Goal: Information Seeking & Learning: Learn about a topic

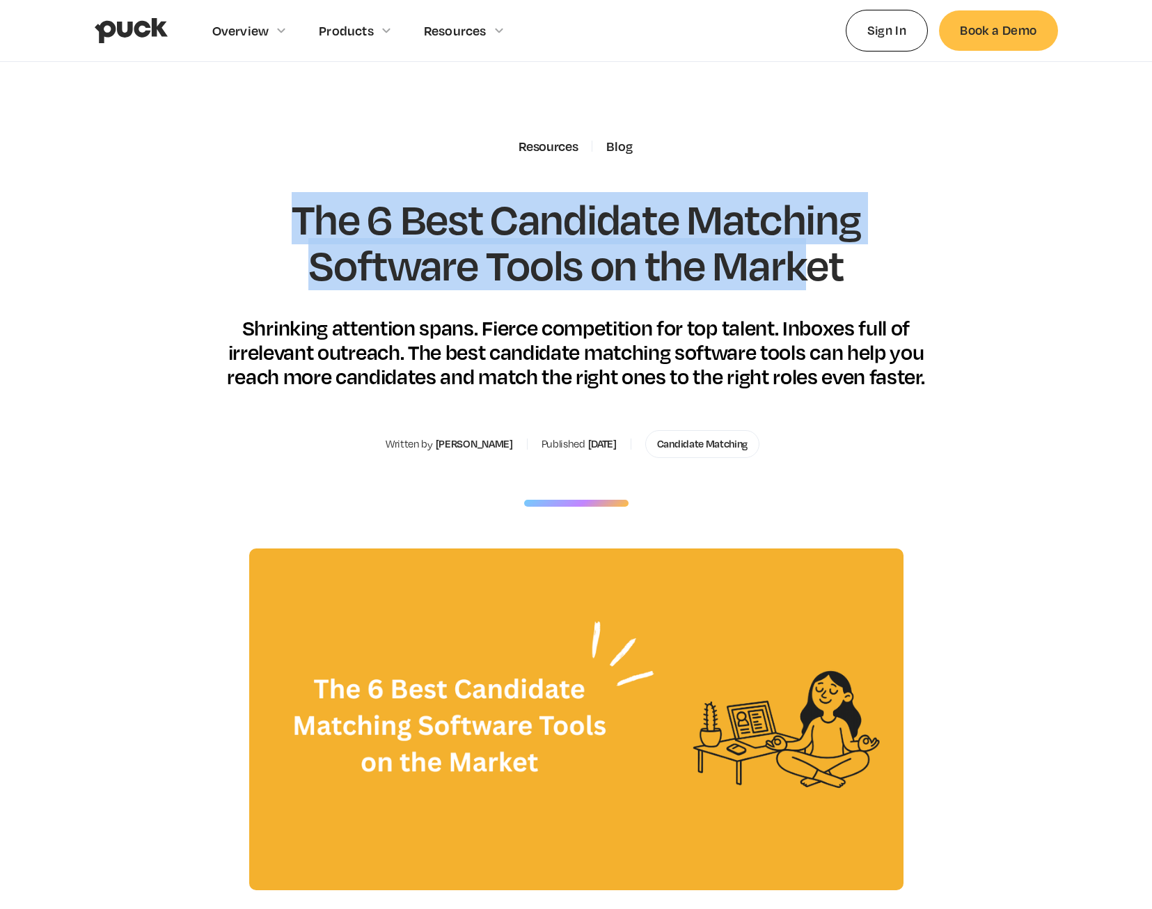
drag, startPoint x: 329, startPoint y: 227, endPoint x: 805, endPoint y: 285, distance: 478.8
click at [805, 285] on h1 "The 6 Best Candidate Matching Software Tools on the Market" at bounding box center [576, 241] width 729 height 91
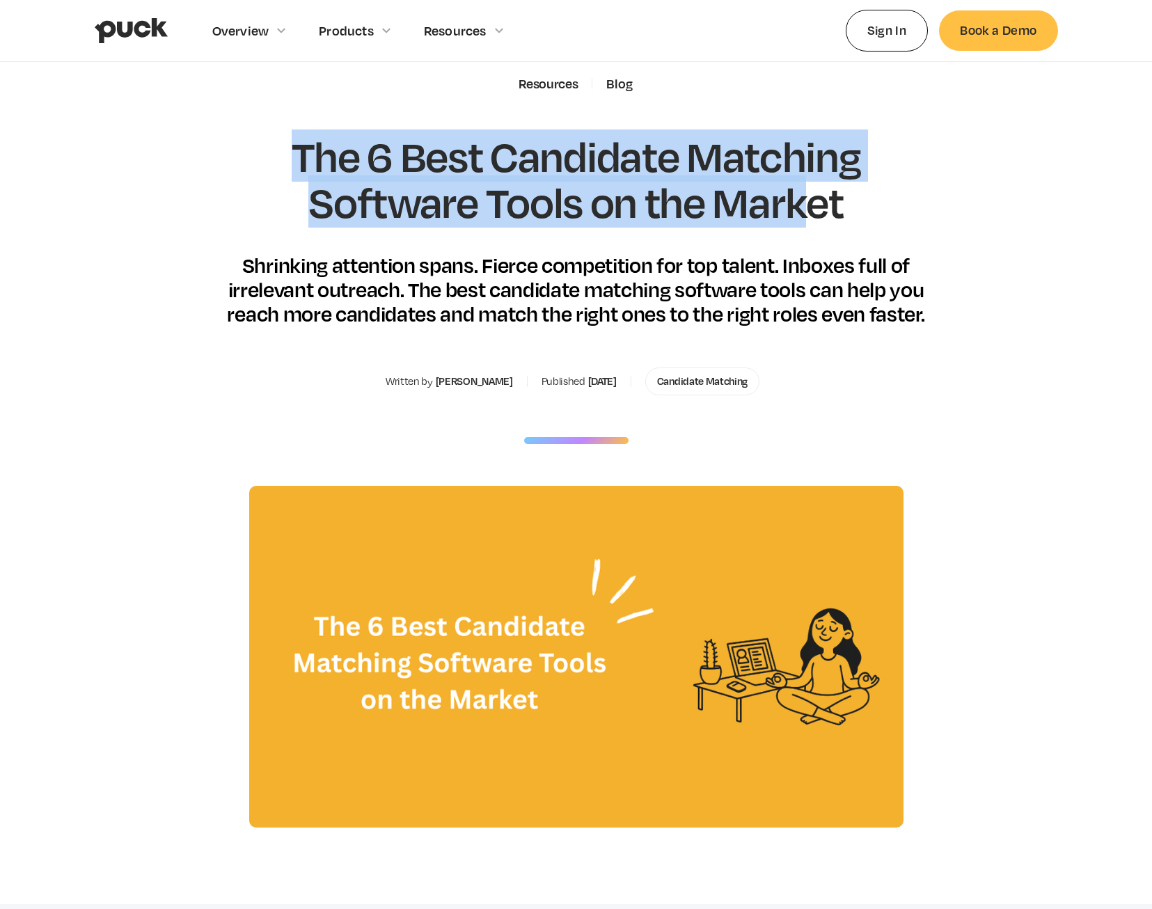
scroll to position [139, 0]
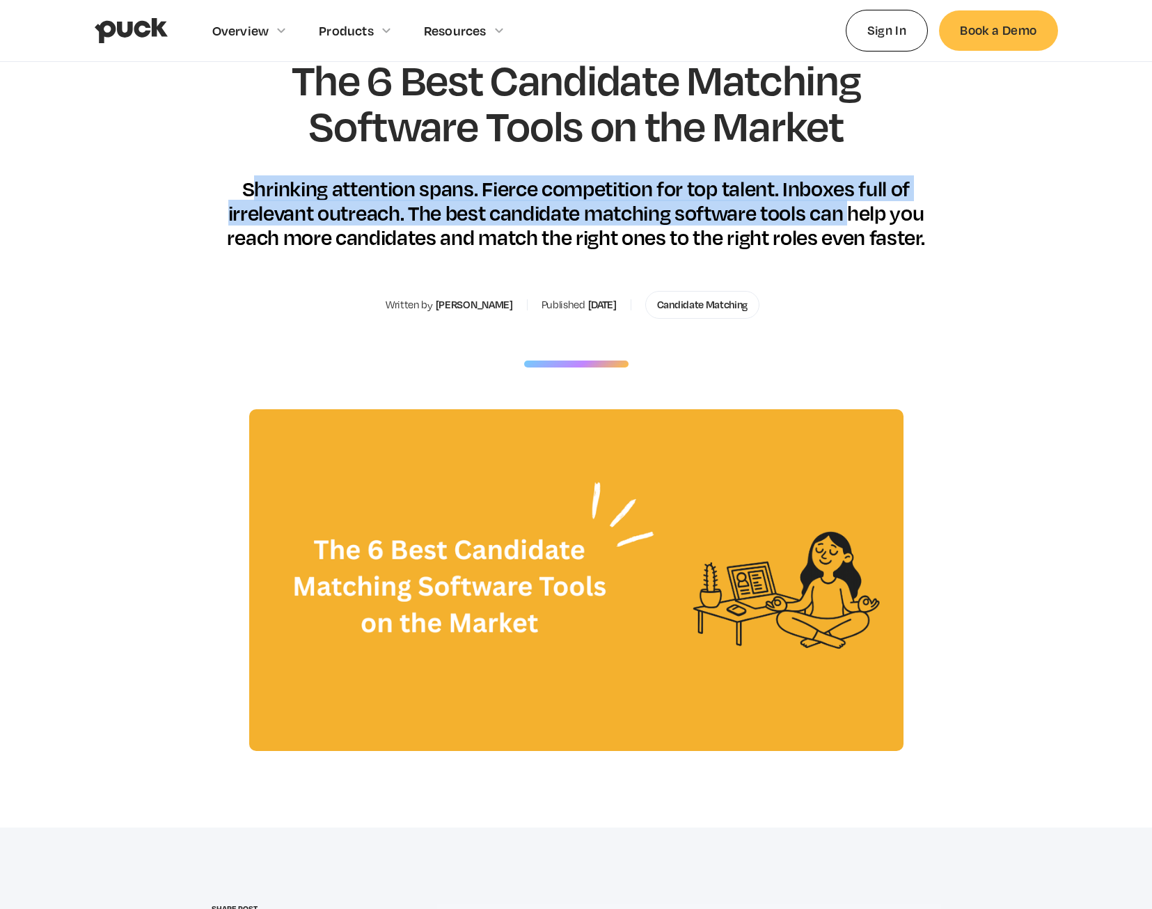
drag, startPoint x: 255, startPoint y: 189, endPoint x: 851, endPoint y: 201, distance: 596.6
click at [851, 201] on div "Shrinking attention spans. Fierce competition for top talent. Inboxes full of i…" at bounding box center [576, 213] width 729 height 74
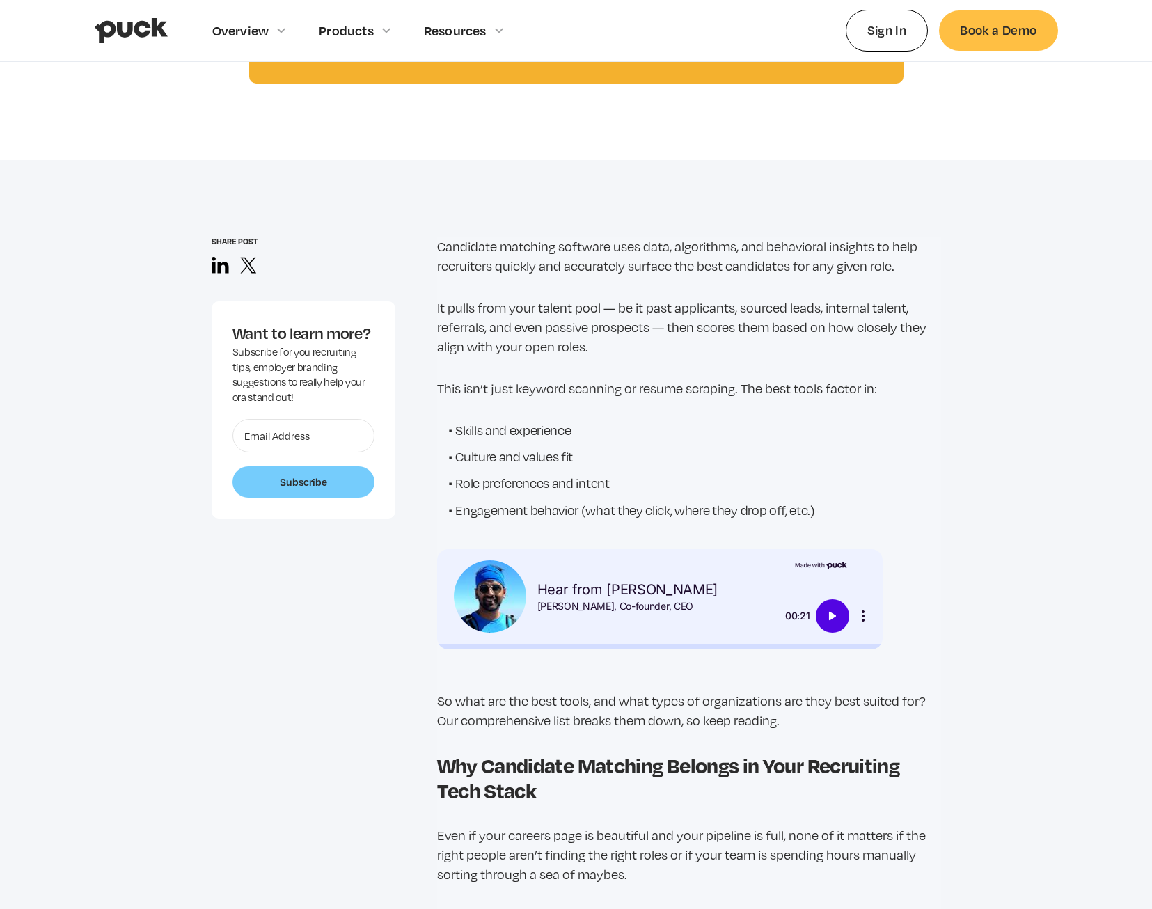
scroll to position [1044, 0]
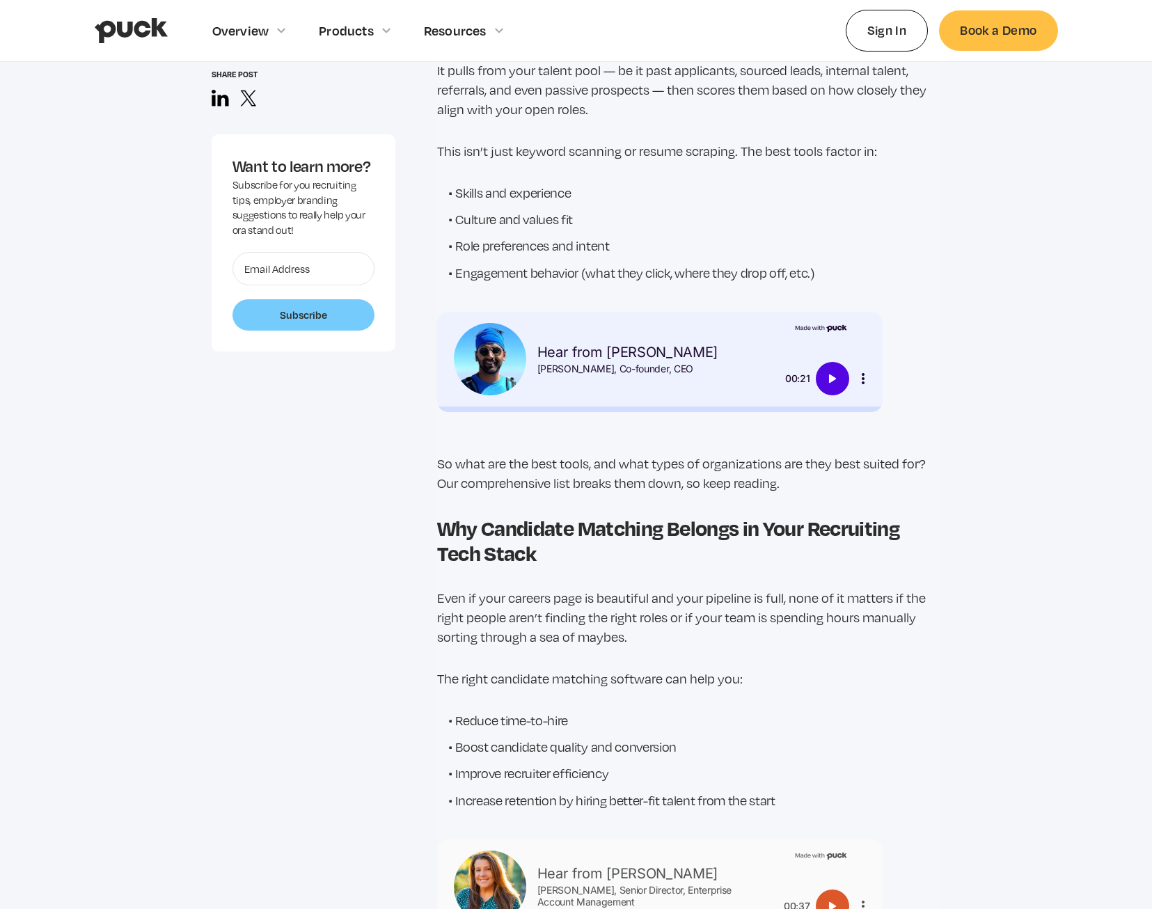
click at [838, 387] on img "Play" at bounding box center [832, 378] width 17 height 17
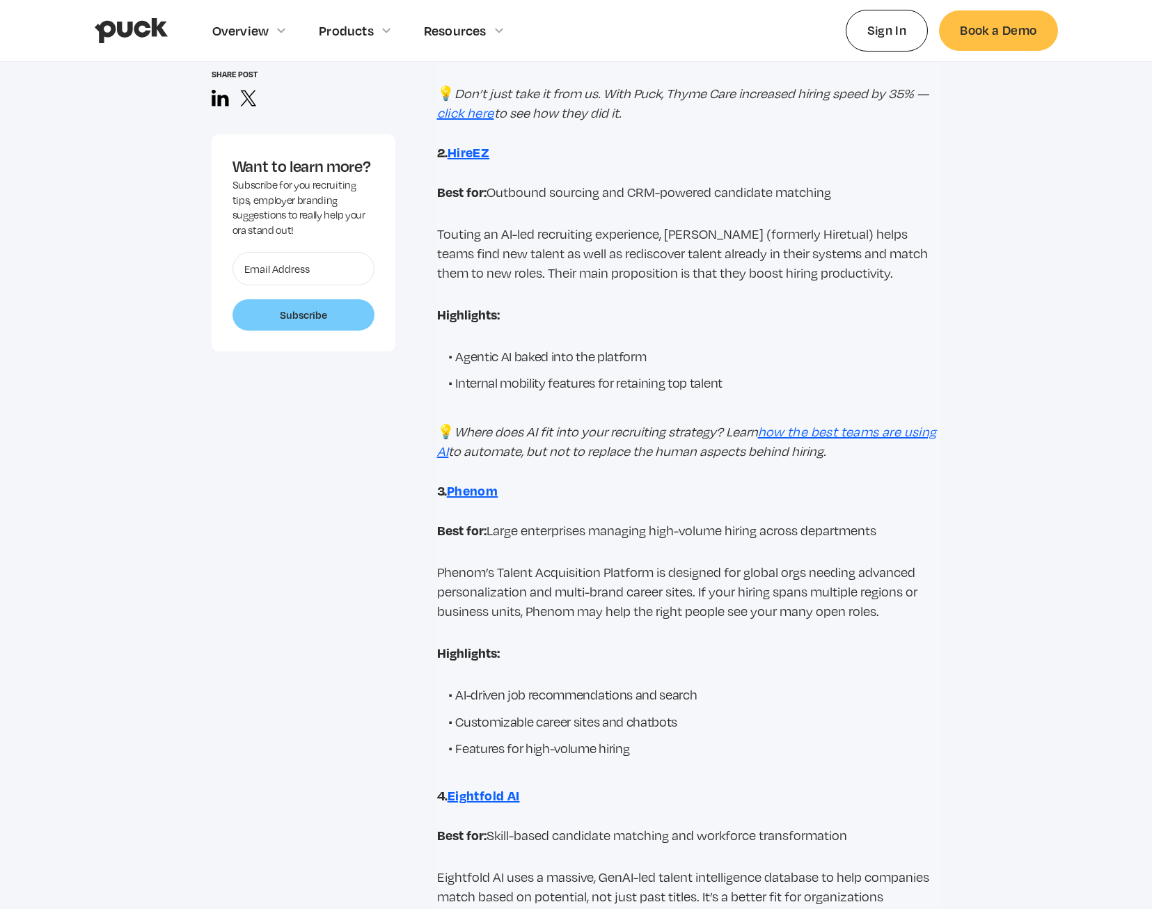
scroll to position [2645, 0]
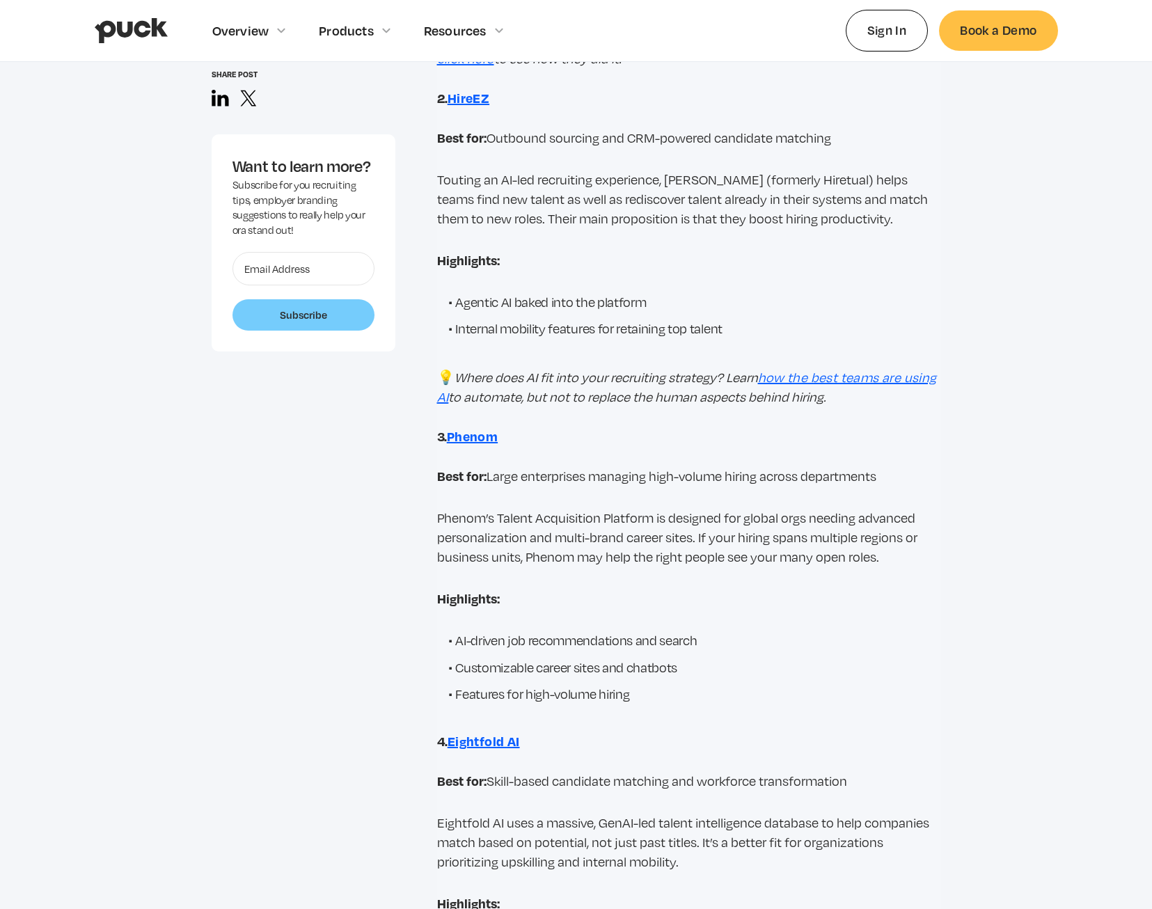
type input "0"
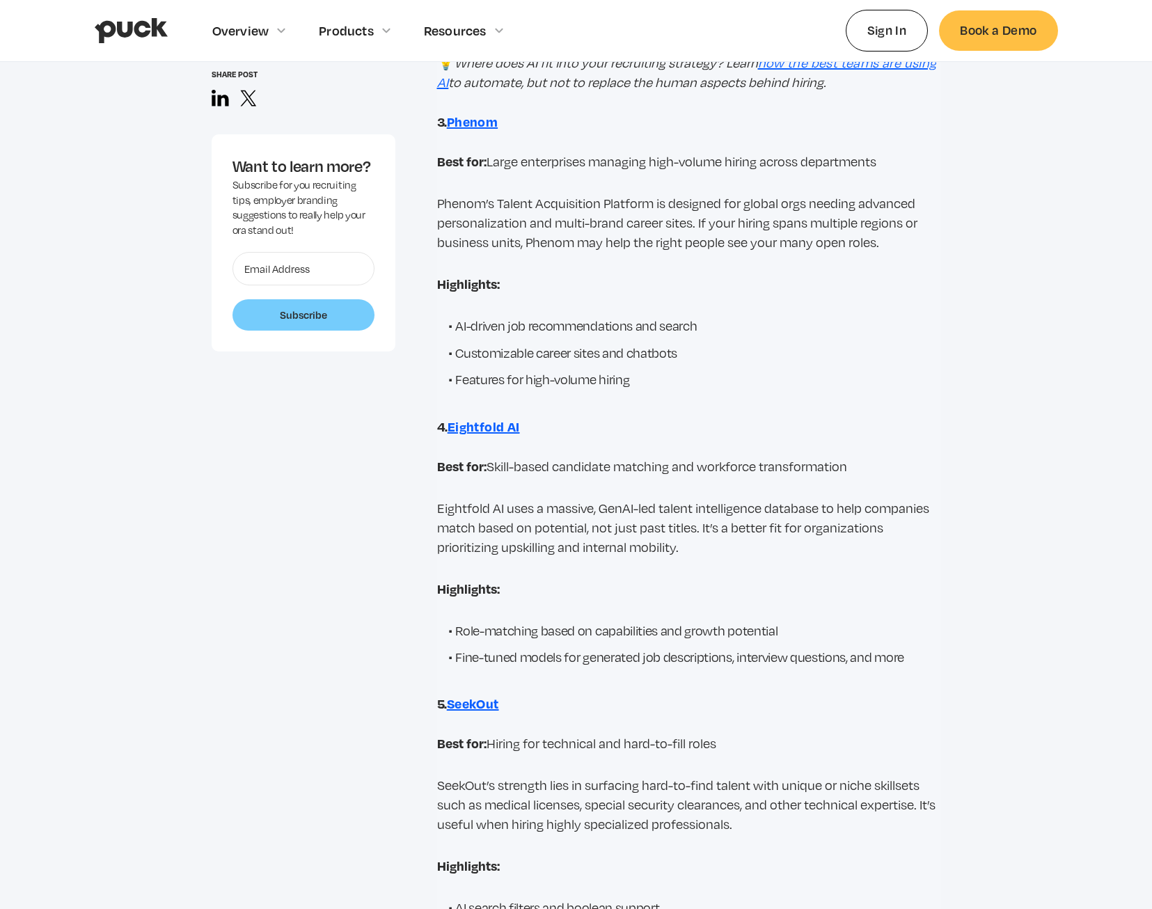
scroll to position [2993, 0]
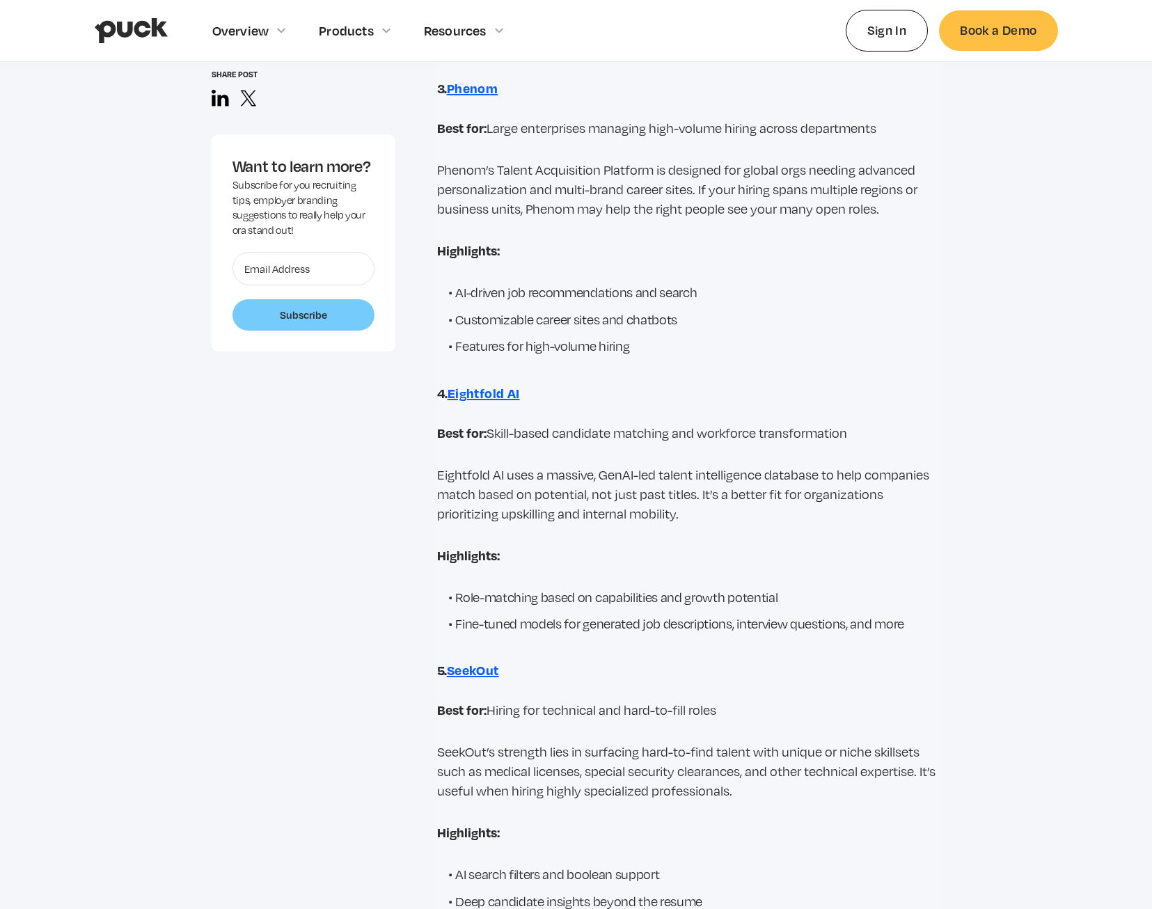
click at [502, 386] on strong "Eightfold AI" at bounding box center [484, 392] width 72 height 17
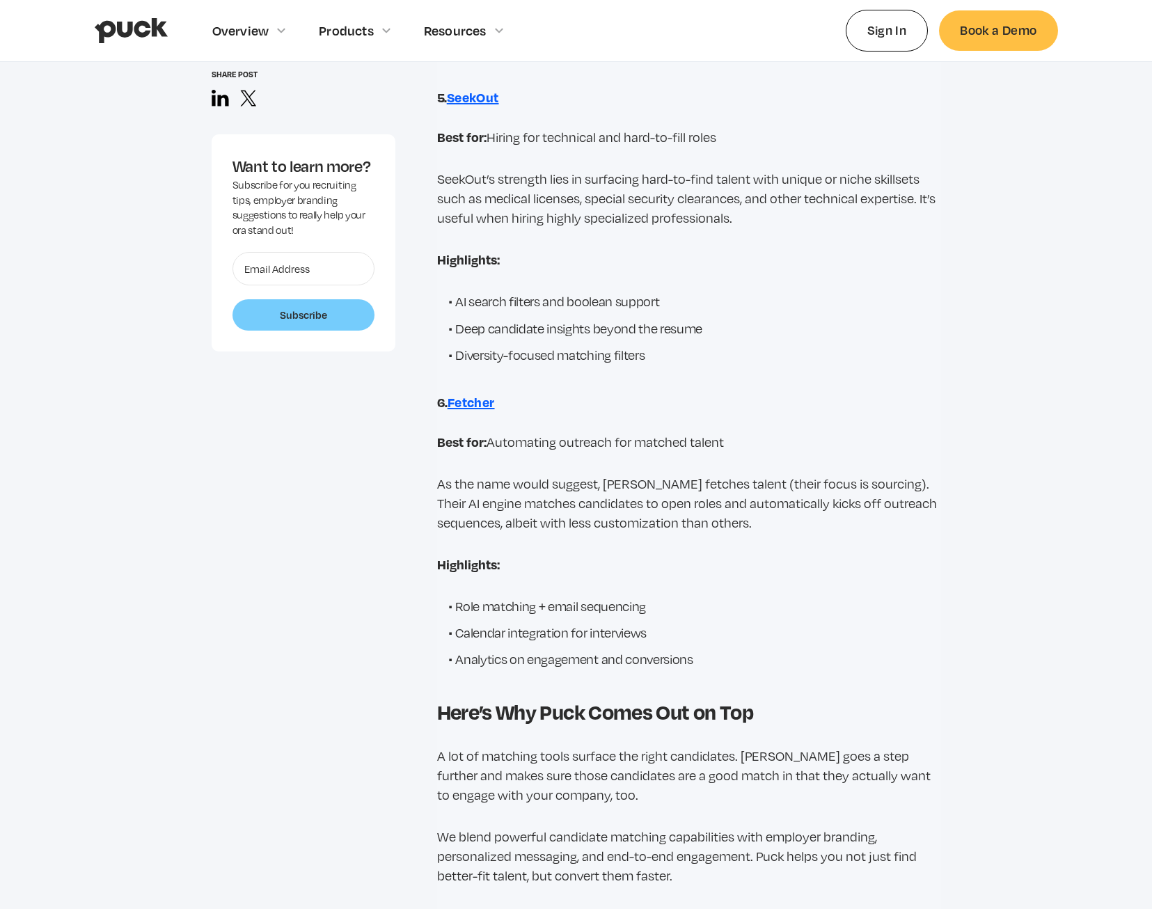
scroll to position [3619, 0]
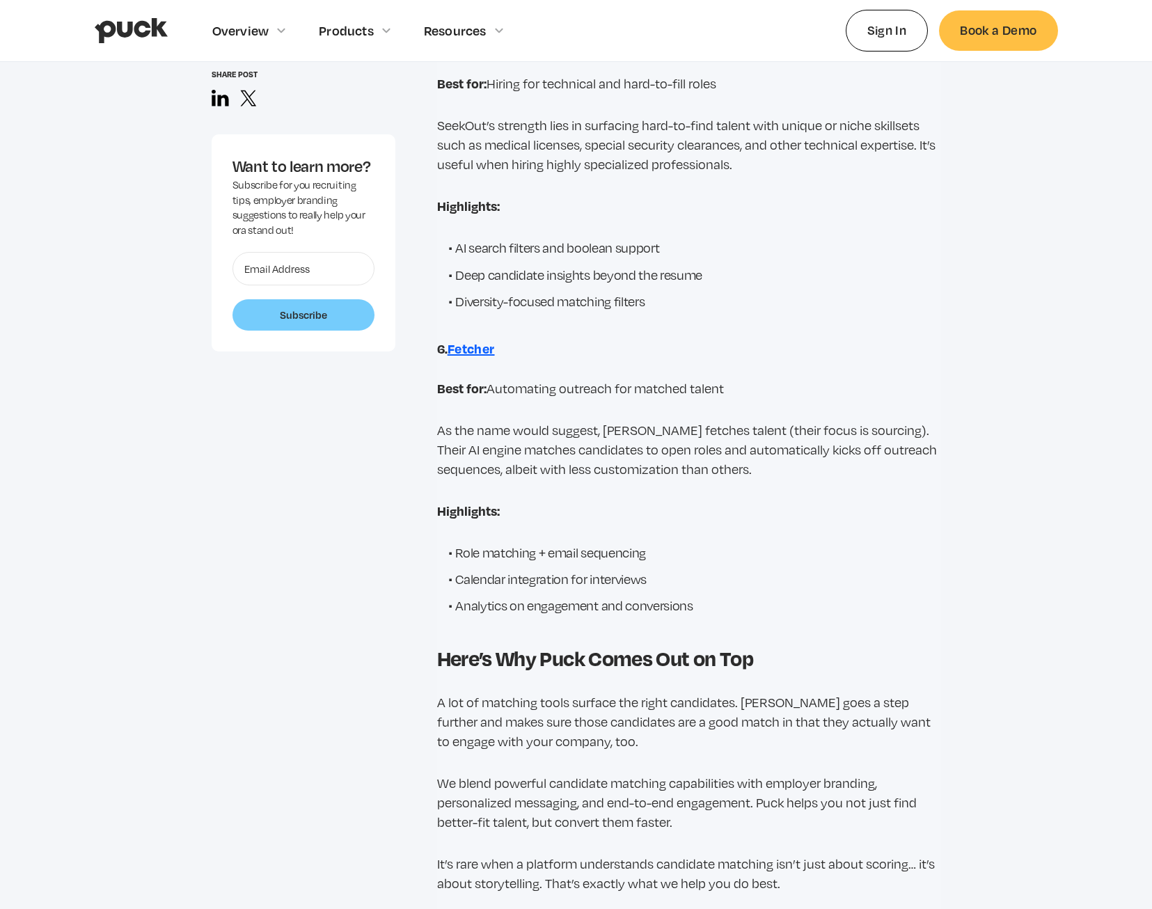
click at [473, 350] on strong "Fetcher" at bounding box center [471, 348] width 47 height 17
